Goal: Entertainment & Leisure: Consume media (video, audio)

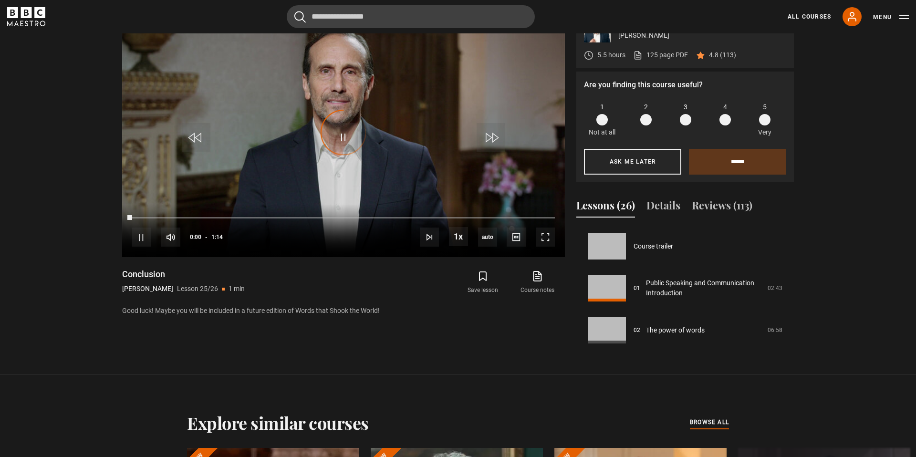
scroll to position [1004, 0]
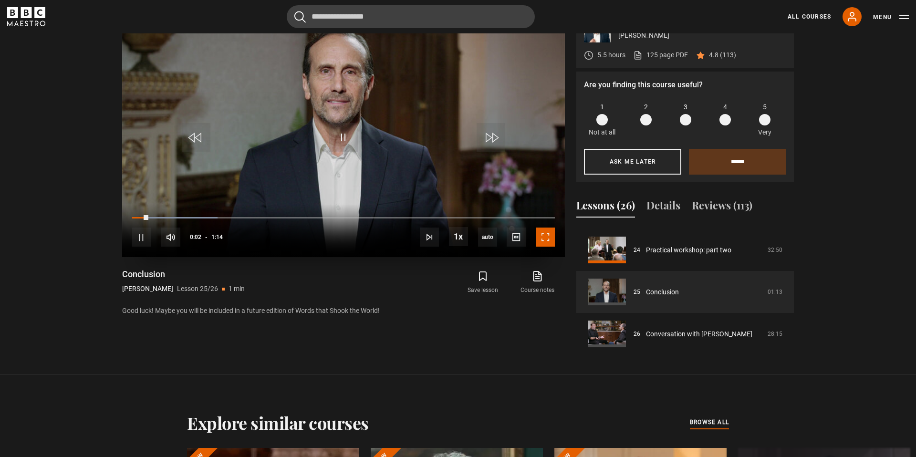
click at [545, 238] on span "Video Player" at bounding box center [545, 237] width 19 height 19
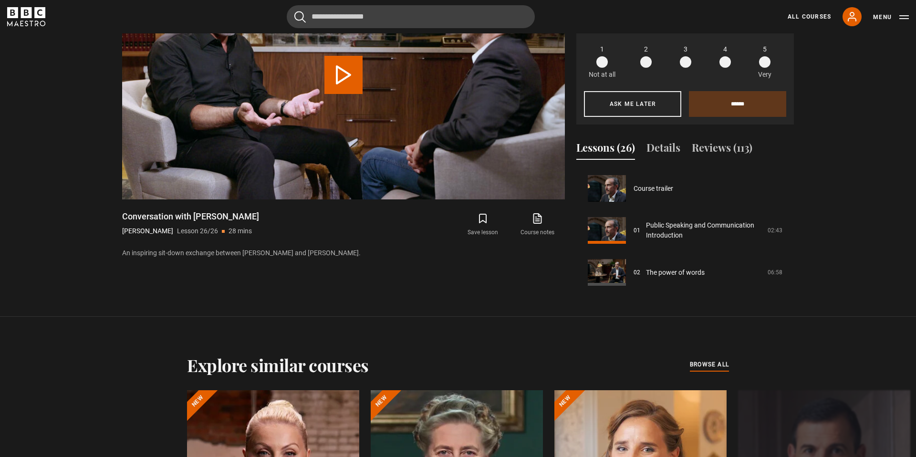
scroll to position [1004, 0]
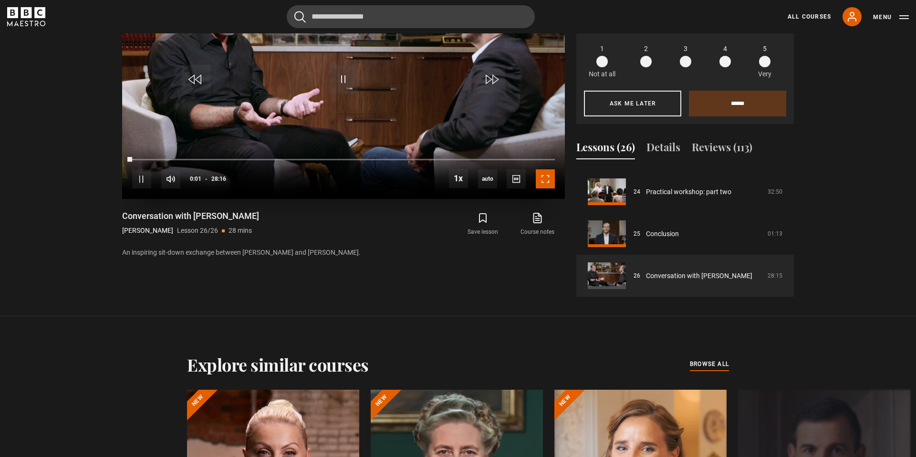
click at [550, 176] on span "Video Player" at bounding box center [545, 178] width 19 height 19
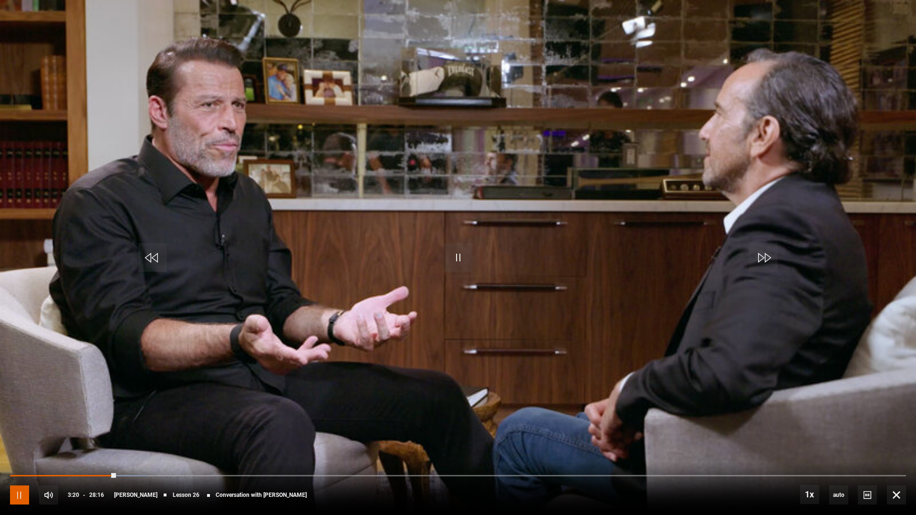
click at [18, 457] on span "Video Player" at bounding box center [19, 495] width 19 height 19
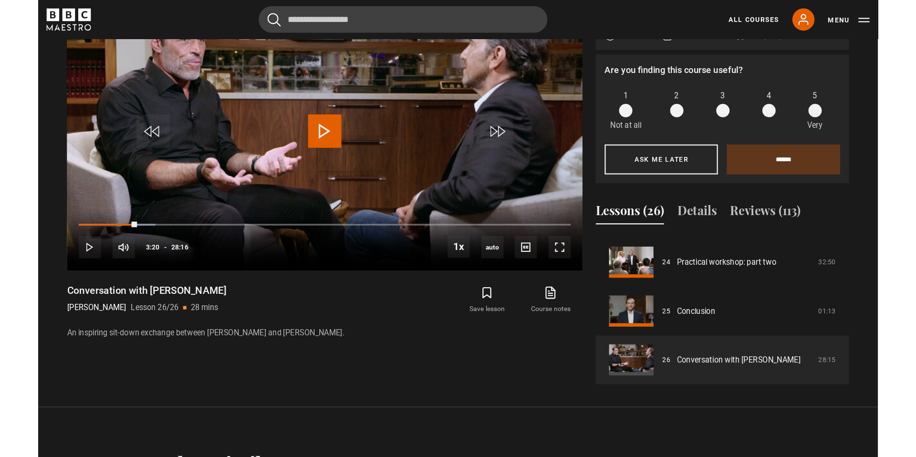
scroll to position [1004, 0]
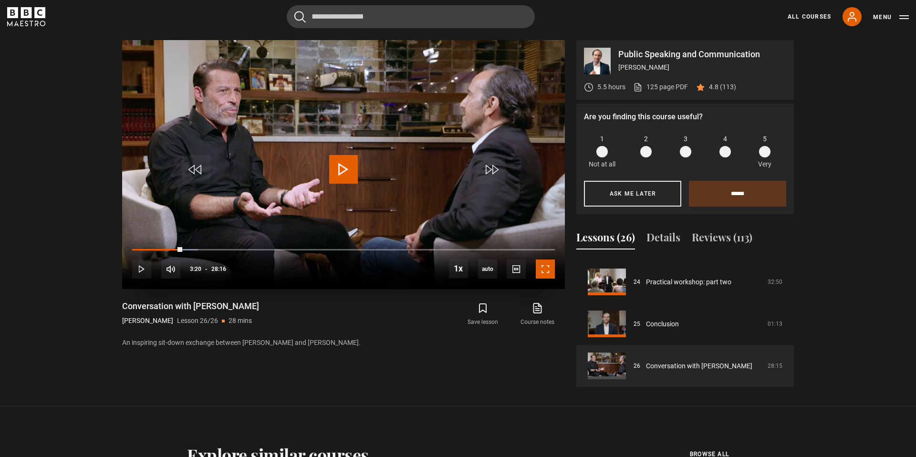
click at [547, 271] on span "Video Player" at bounding box center [545, 268] width 19 height 19
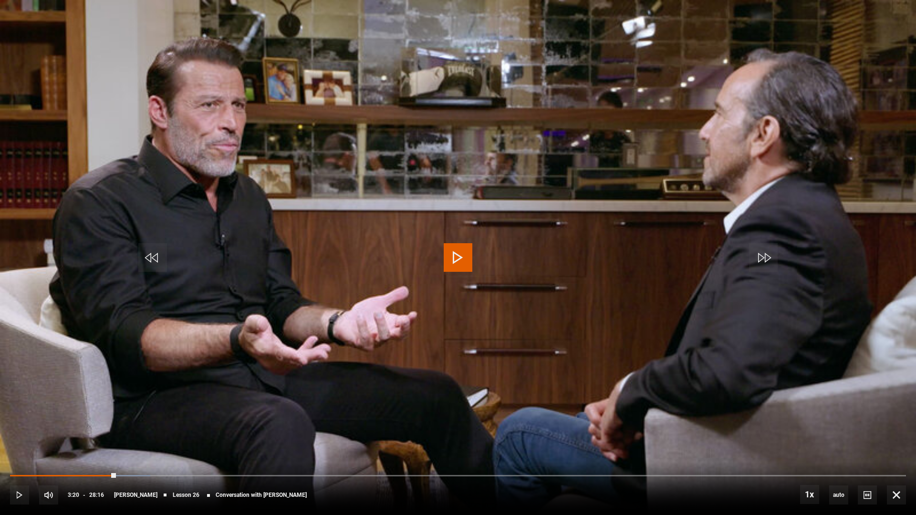
click at [464, 259] on span "Video Player" at bounding box center [458, 257] width 29 height 29
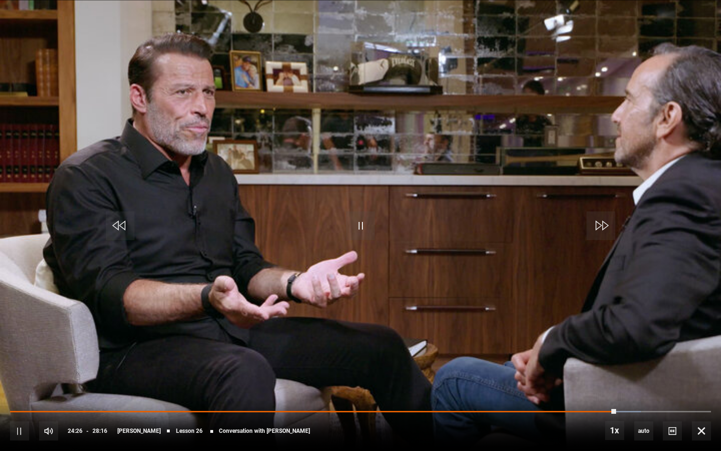
click at [102, 353] on video "Video Player" at bounding box center [360, 225] width 721 height 451
